Goal: Transaction & Acquisition: Purchase product/service

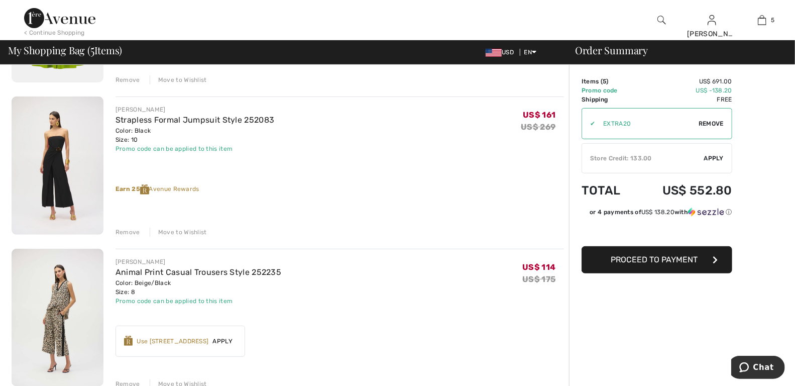
scroll to position [203, 0]
click at [194, 229] on div "Move to Wishlist" at bounding box center [178, 231] width 57 height 9
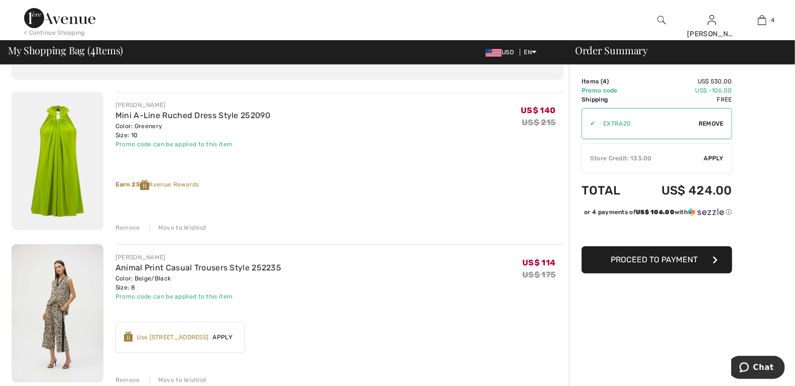
scroll to position [54, 0]
click at [189, 227] on div "Move to Wishlist" at bounding box center [178, 228] width 57 height 9
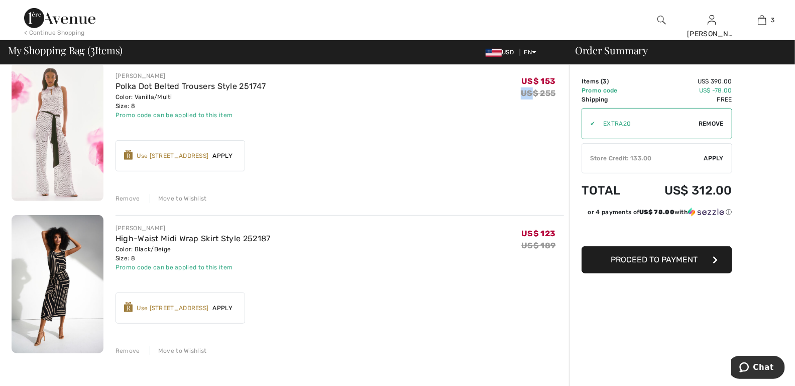
scroll to position [236, 0]
click at [167, 202] on div "Move to Wishlist" at bounding box center [178, 198] width 57 height 9
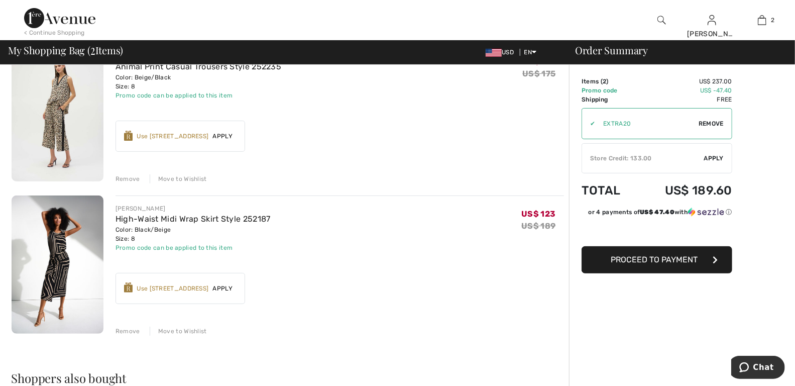
scroll to position [102, 0]
click at [519, 176] on div "Remove Move to Wishlist" at bounding box center [339, 179] width 448 height 11
click at [639, 83] on link "Hi, [PERSON_NAME] ! 615 = Free Pants US$ 133 = Credit" at bounding box center [667, 69] width 122 height 41
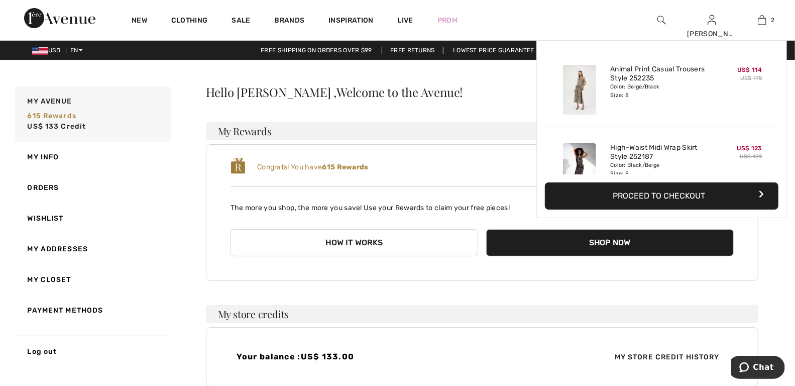
click at [761, 24] on img at bounding box center [762, 20] width 9 height 12
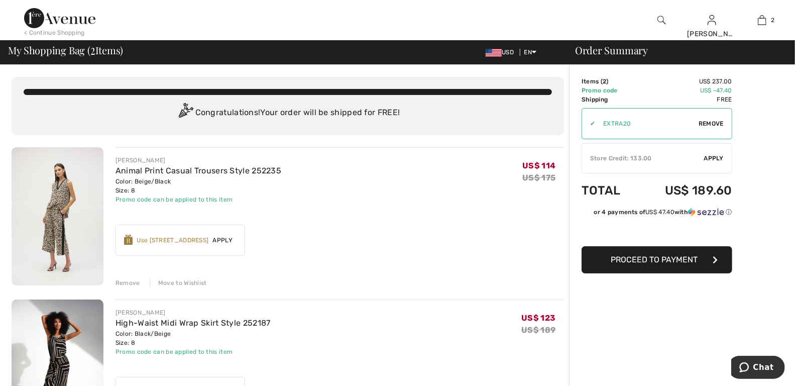
click at [658, 161] on div "Store Credit: 133.00" at bounding box center [643, 158] width 122 height 9
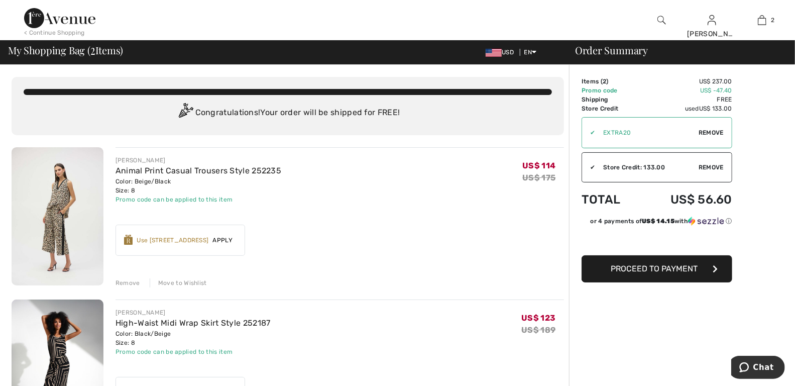
click at [638, 272] on span "Proceed to Payment" at bounding box center [654, 269] width 87 height 10
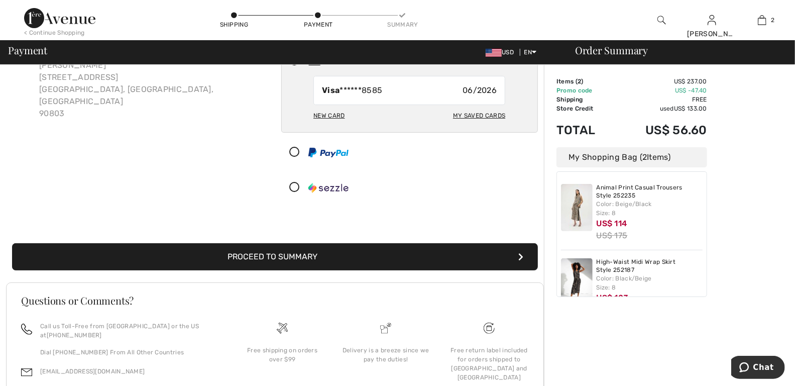
scroll to position [76, 0]
click at [271, 255] on button "Proceed to Summary" at bounding box center [275, 255] width 526 height 27
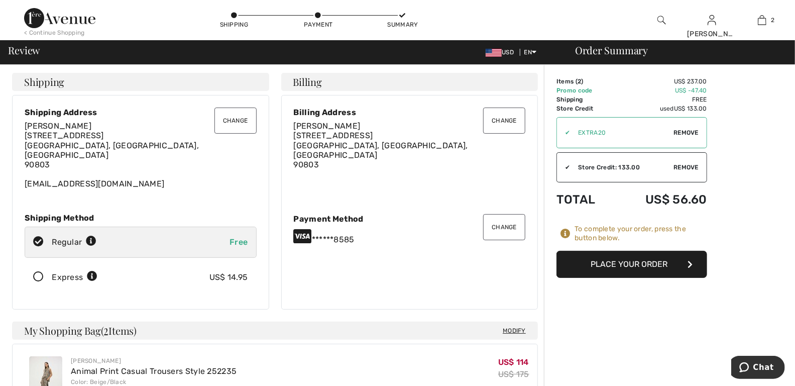
click at [620, 264] on button "Place Your Order" at bounding box center [631, 264] width 151 height 27
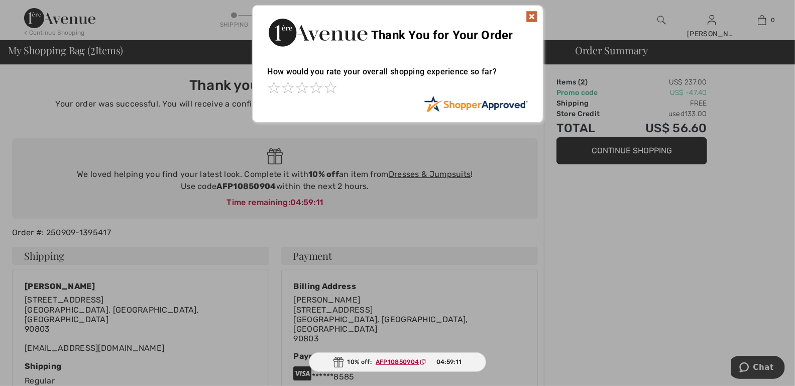
click at [528, 11] on img at bounding box center [532, 17] width 12 height 12
